Goal: Information Seeking & Learning: Learn about a topic

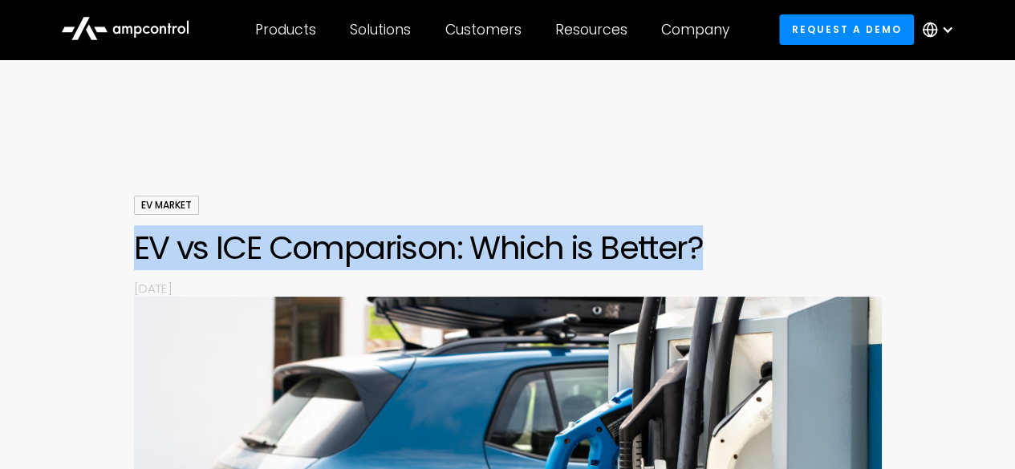
drag, startPoint x: 725, startPoint y: 240, endPoint x: 106, endPoint y: 234, distance: 619.3
copy h1 "EV vs ICE Comparison: Which is Better?"
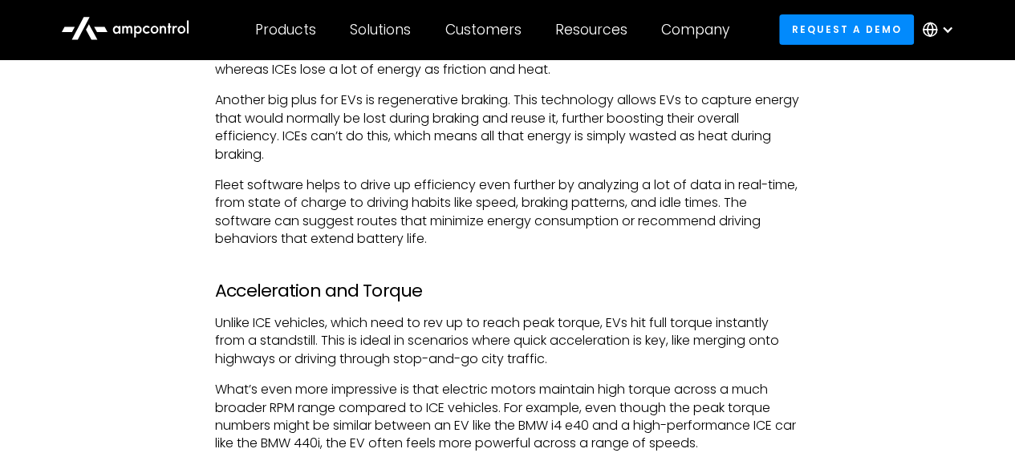
scroll to position [2730, 0]
